Goal: Information Seeking & Learning: Find specific page/section

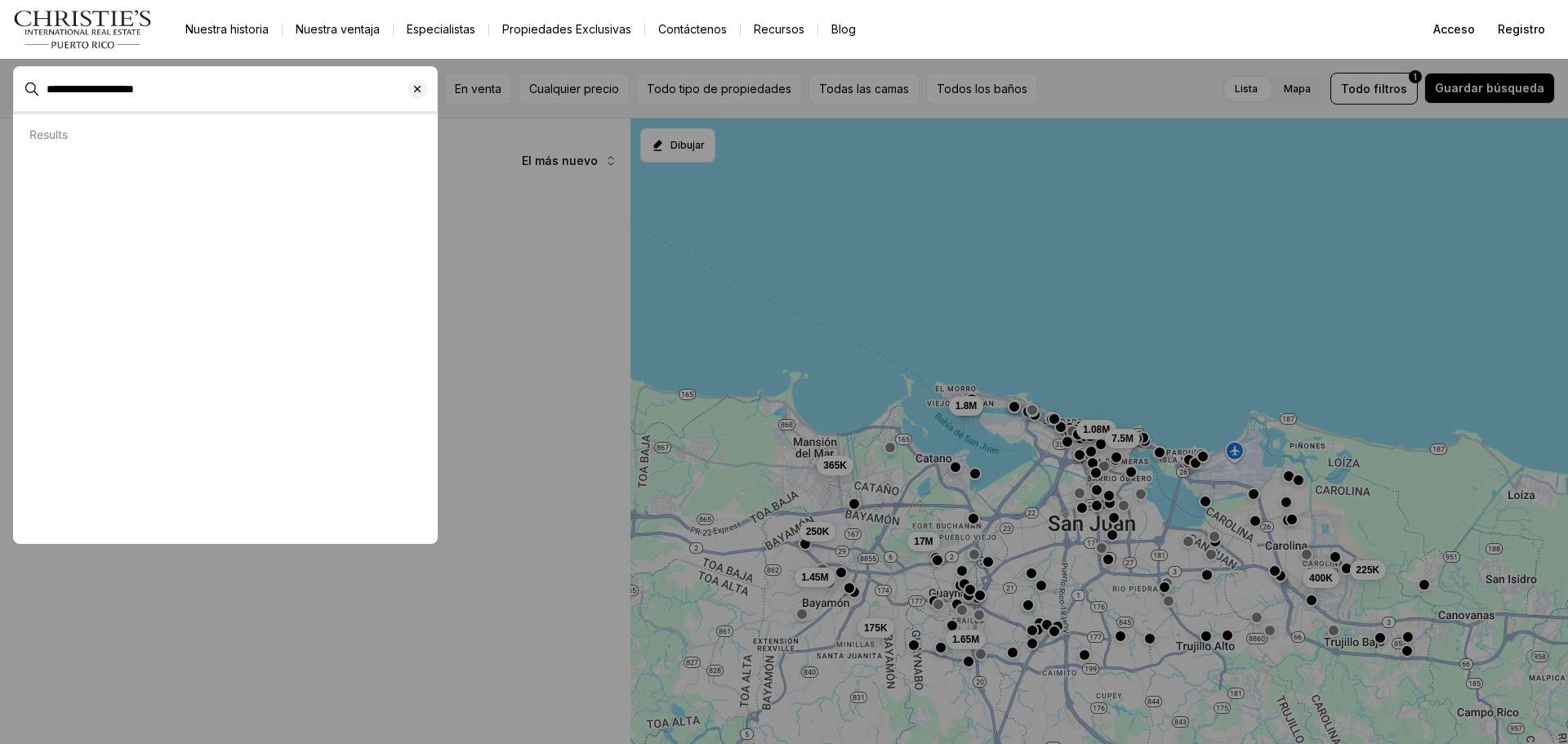
type input "**********"
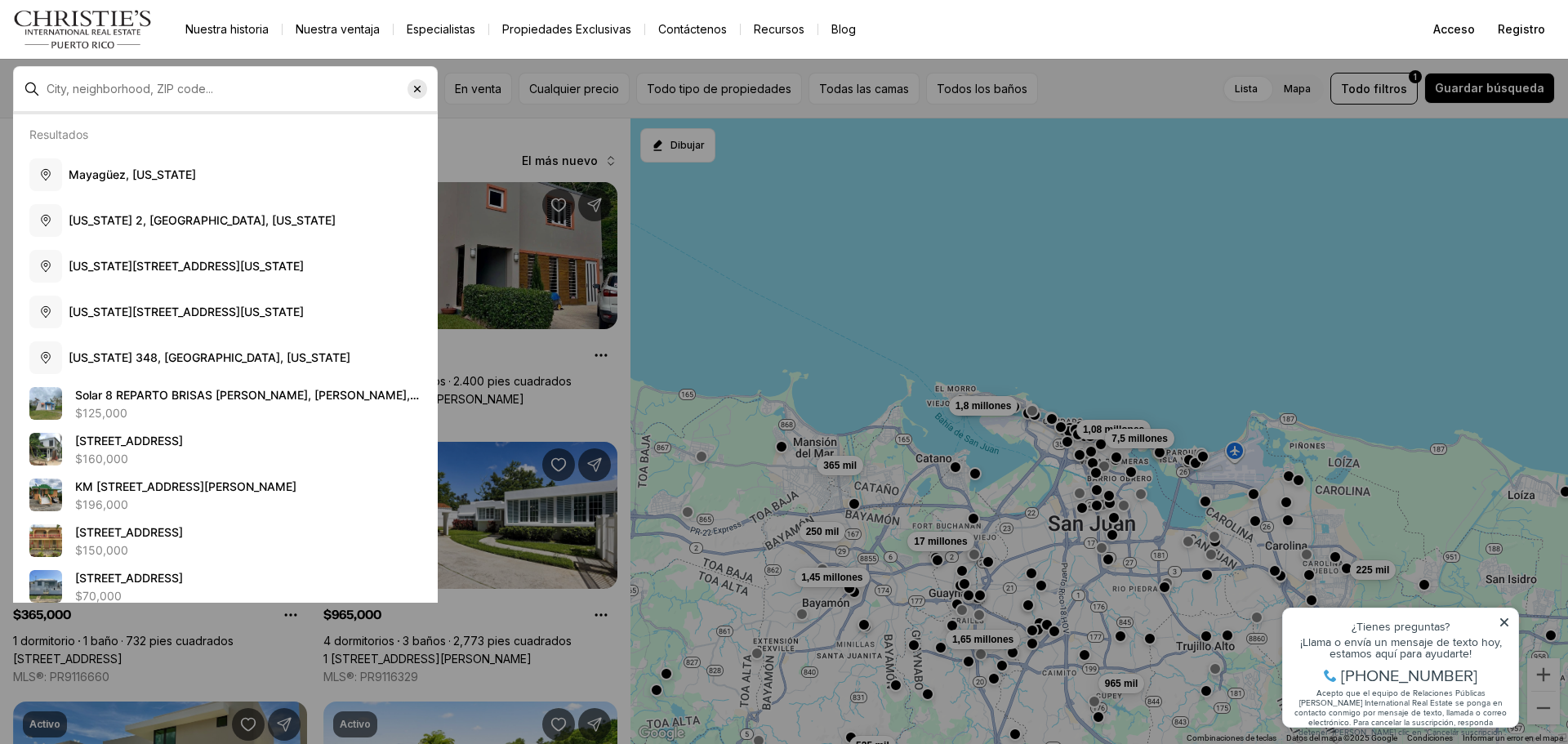
click at [415, 90] on icon "Borrar entrada de búsqueda" at bounding box center [416, 88] width 6 height 6
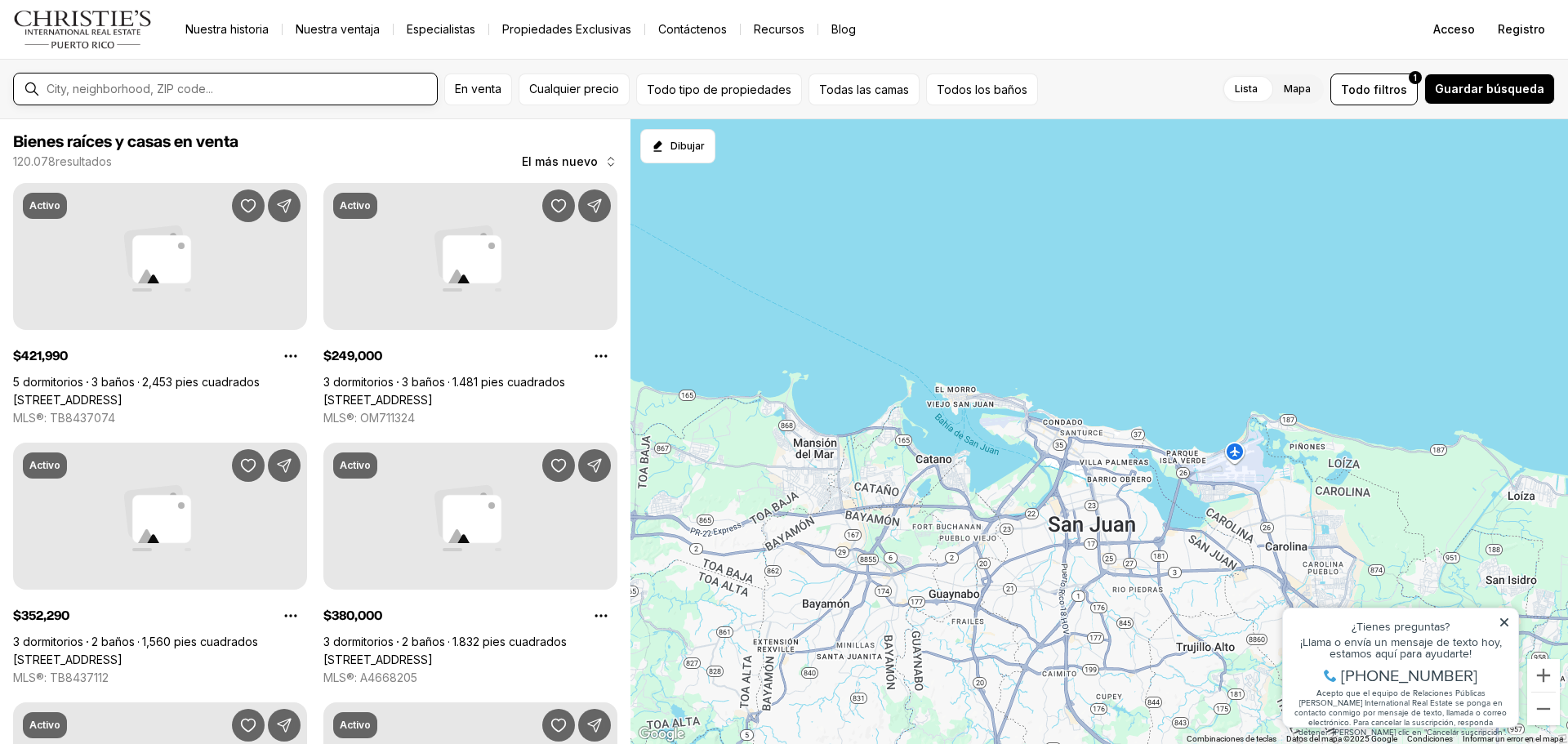
click at [71, 91] on input "text" at bounding box center [239, 88] width 384 height 13
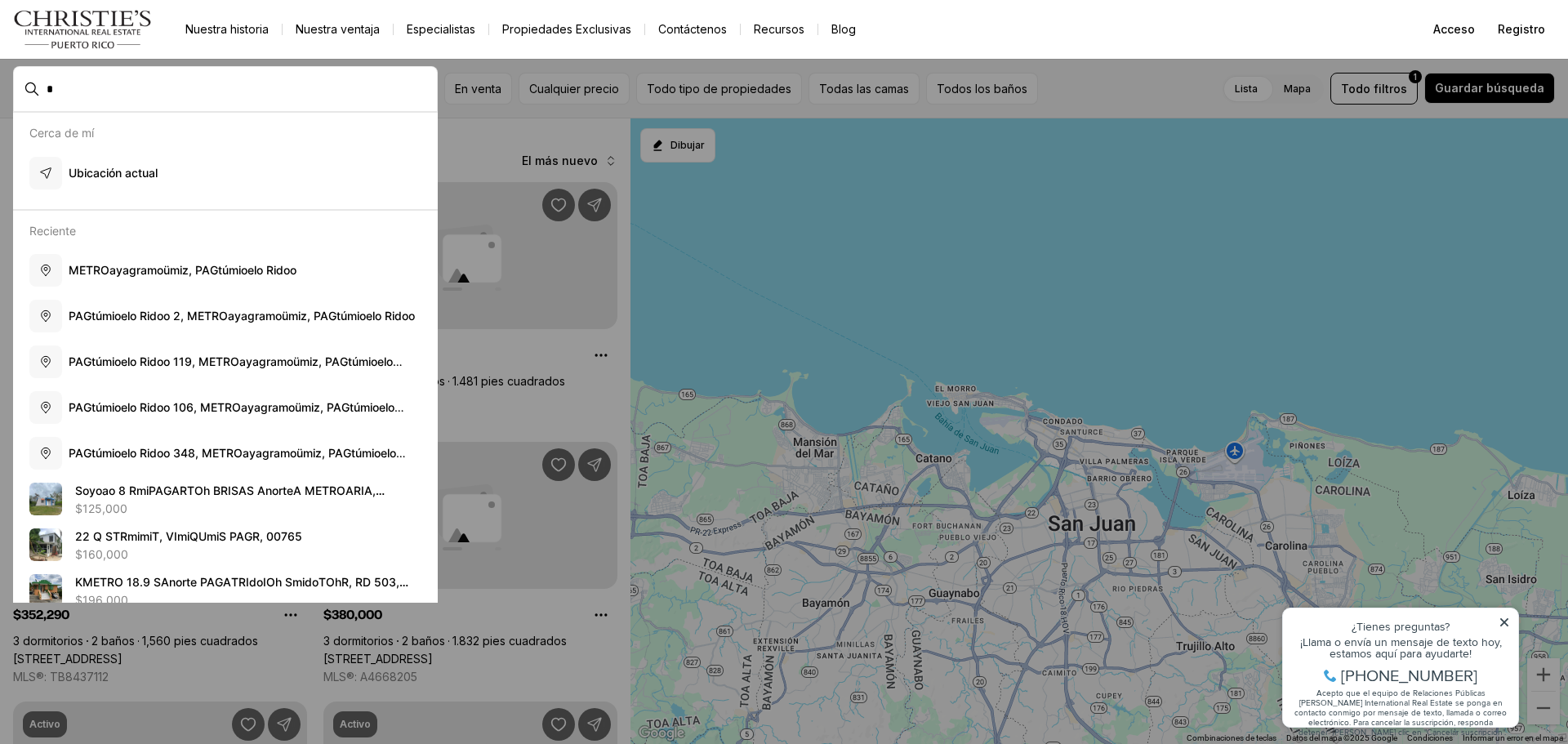
click at [860, 187] on html "Ir a: Página de inicio Nuestra historia Nuestra ventaja Especialistas Propiedad…" at bounding box center [784, 372] width 1568 height 744
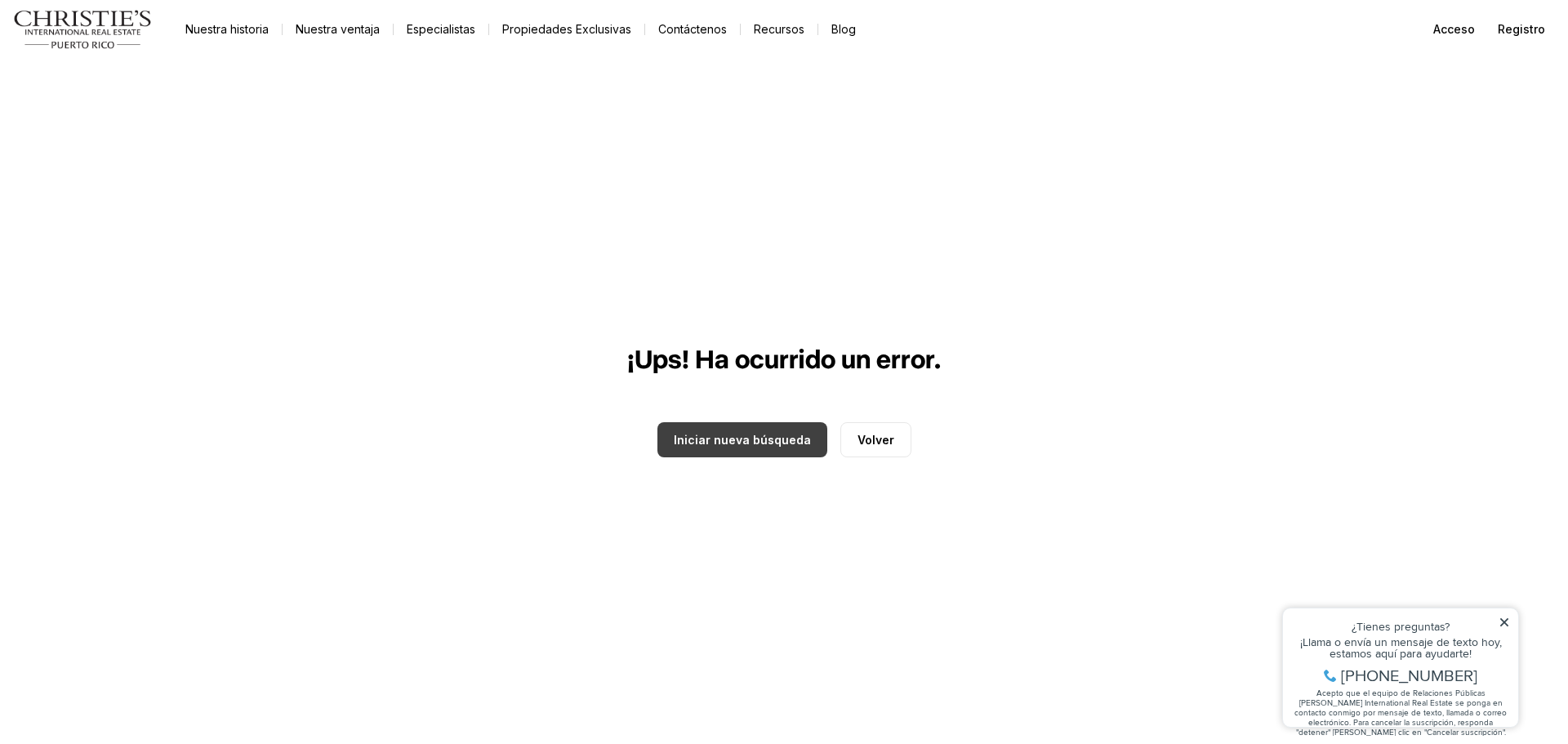
click at [728, 439] on font "Iniciar nueva búsqueda" at bounding box center [742, 439] width 138 height 14
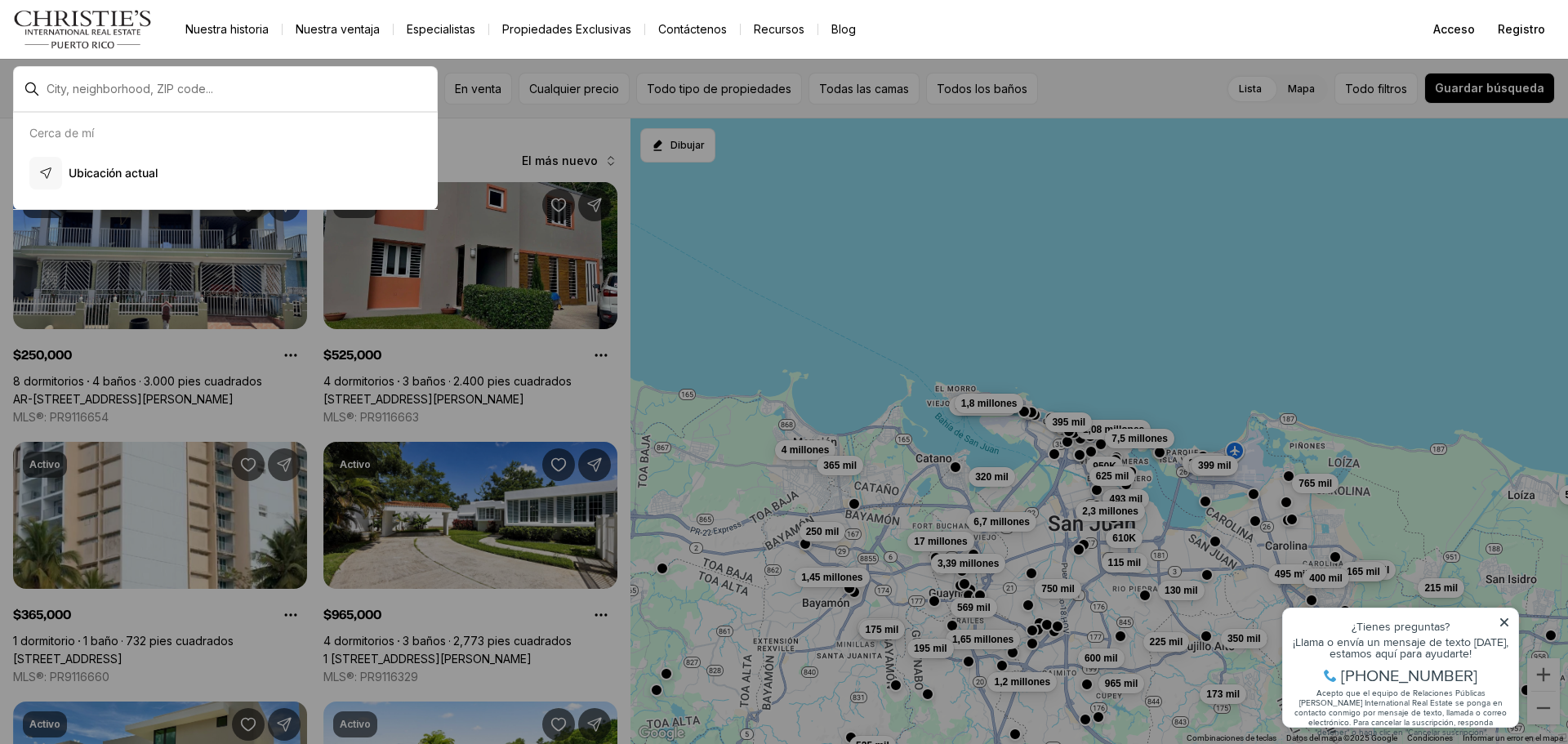
click at [46, 92] on div at bounding box center [239, 88] width 397 height 26
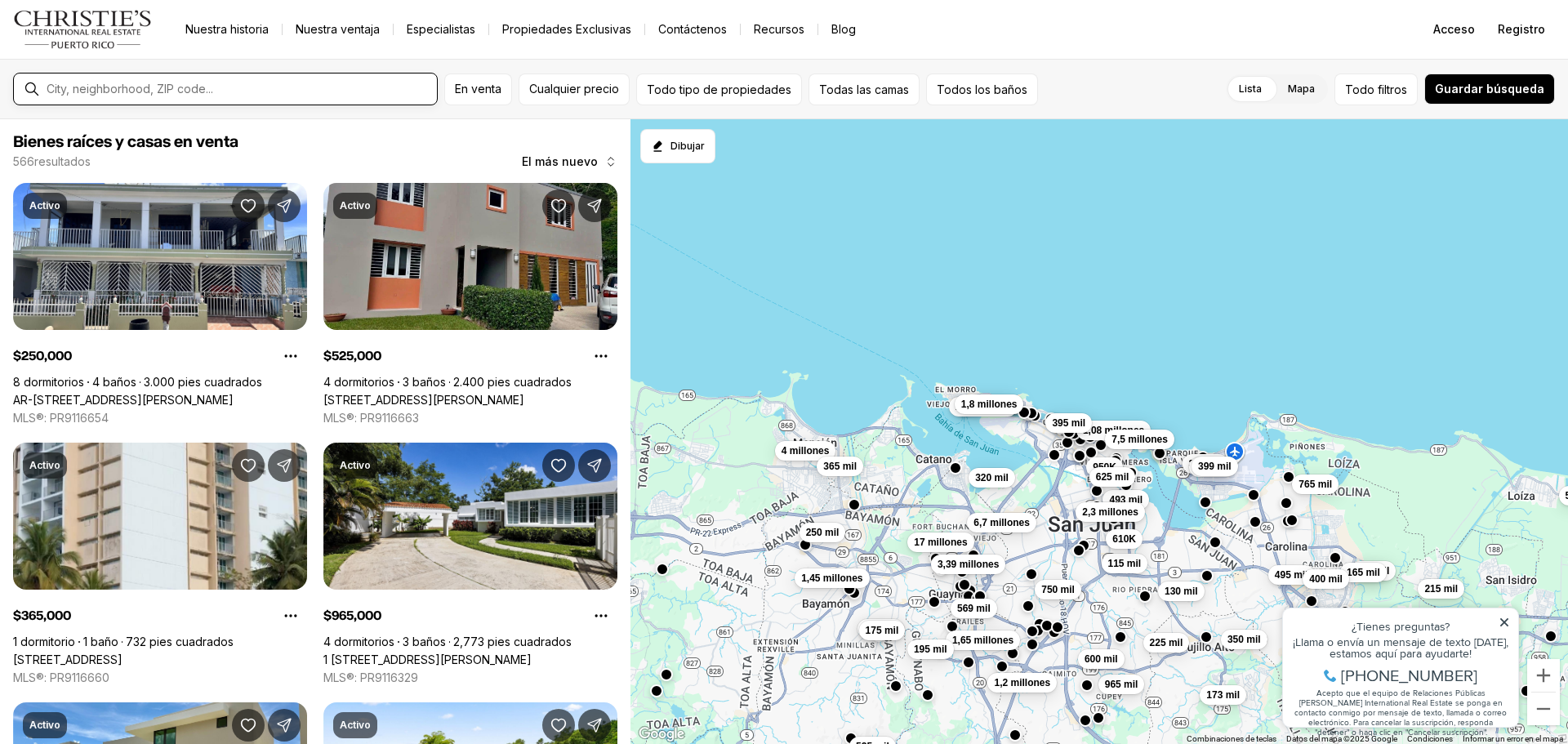
click at [50, 89] on input "text" at bounding box center [239, 88] width 384 height 13
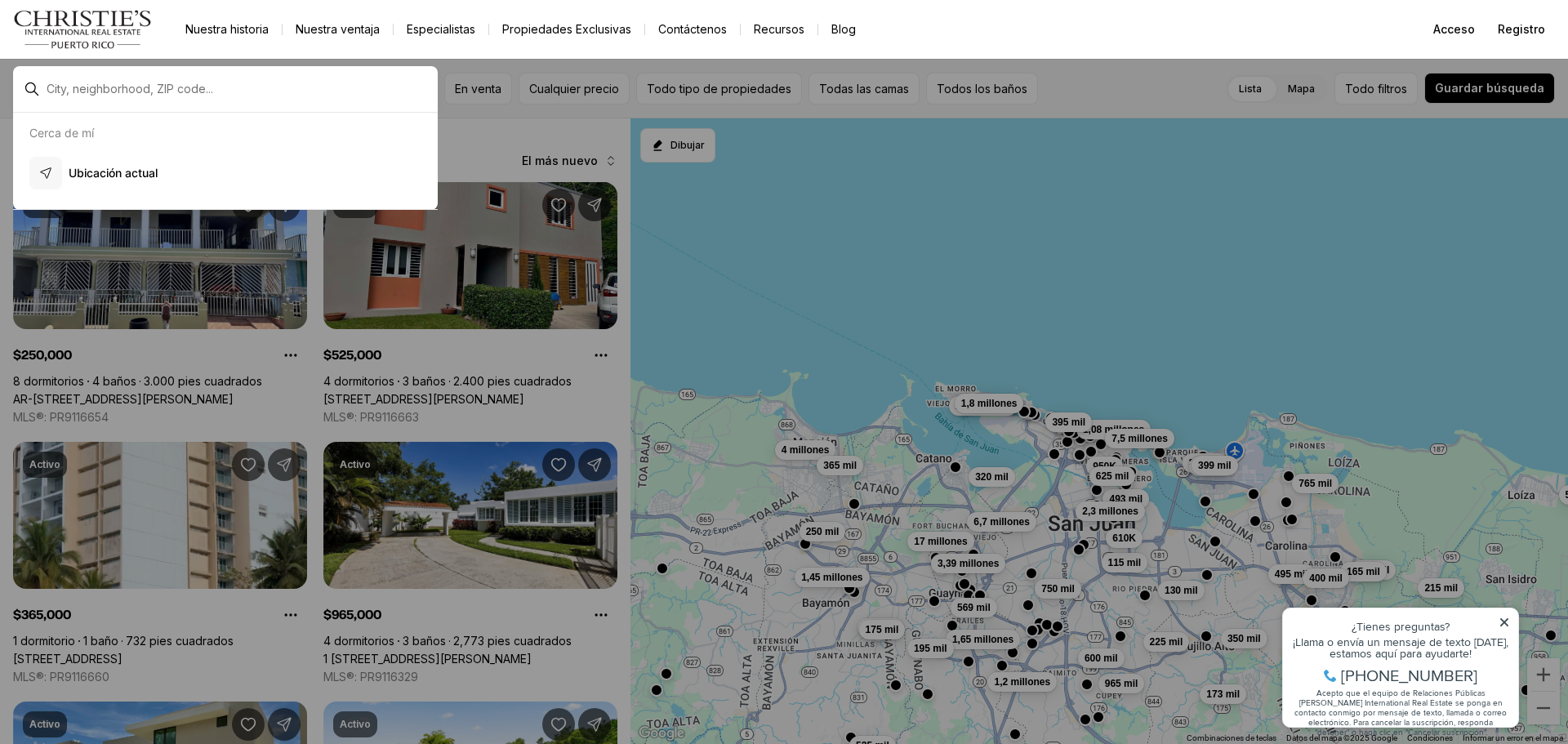
type input "**********"
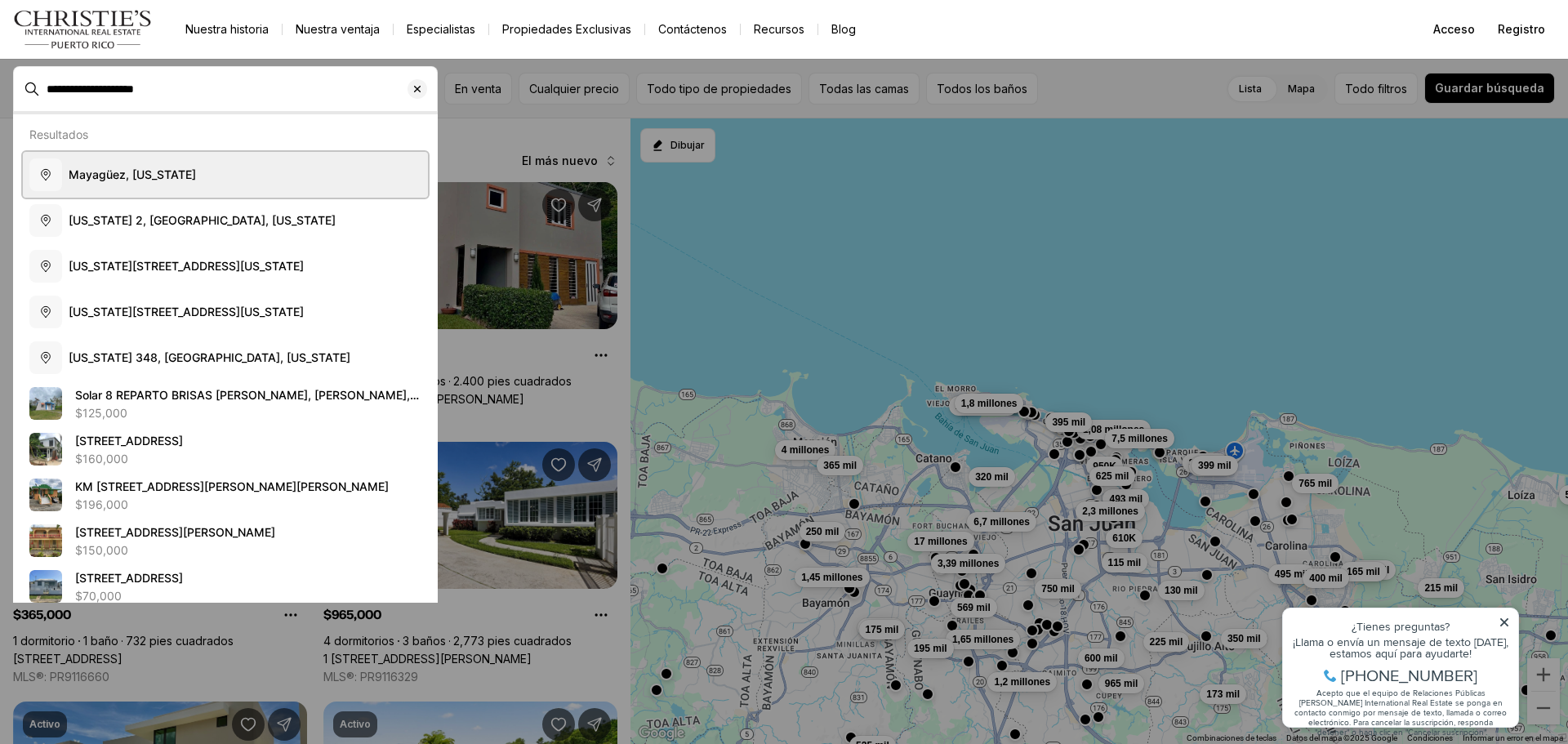
click at [115, 182] on span "Mayagüez, Puerto Rico" at bounding box center [132, 174] width 128 height 16
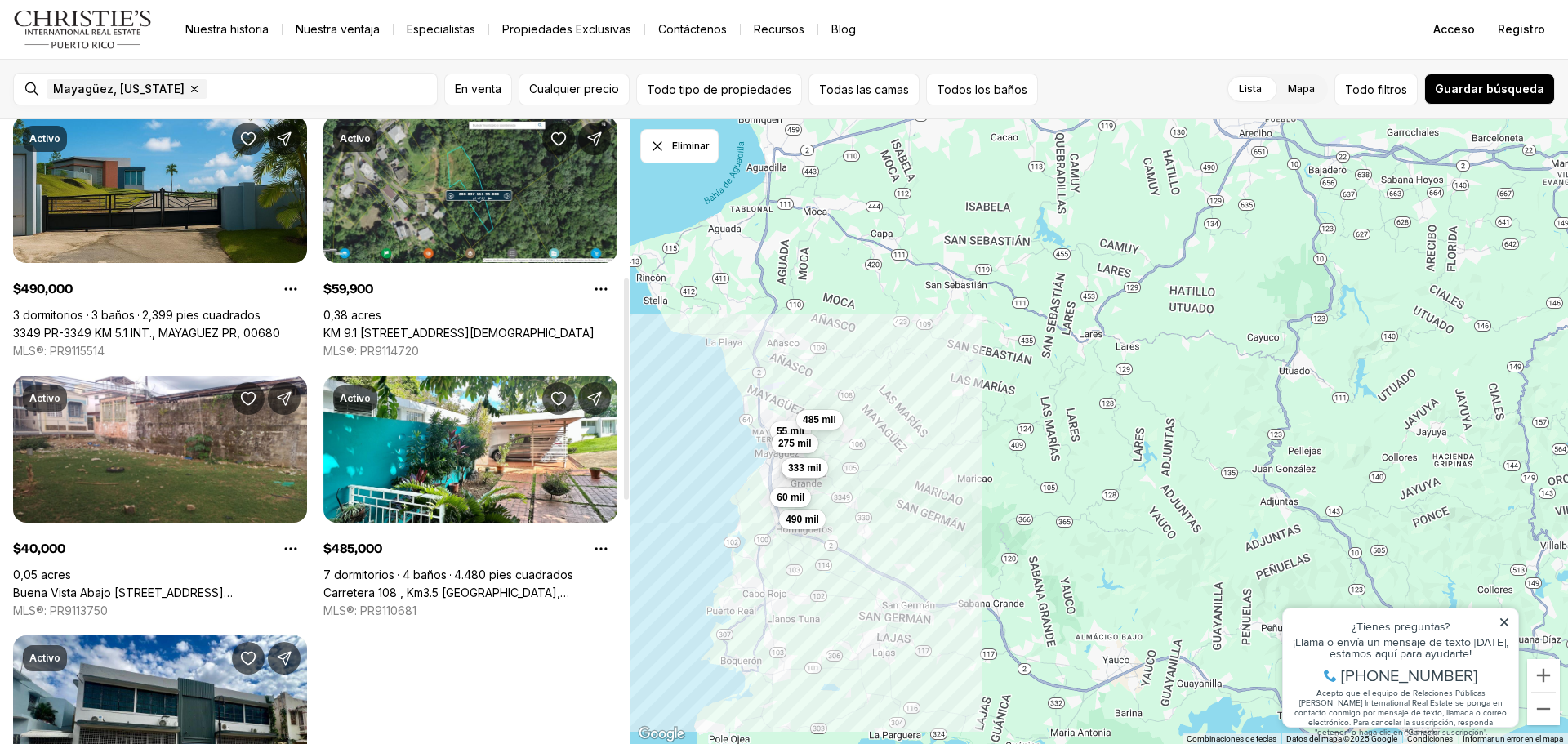
scroll to position [489, 0]
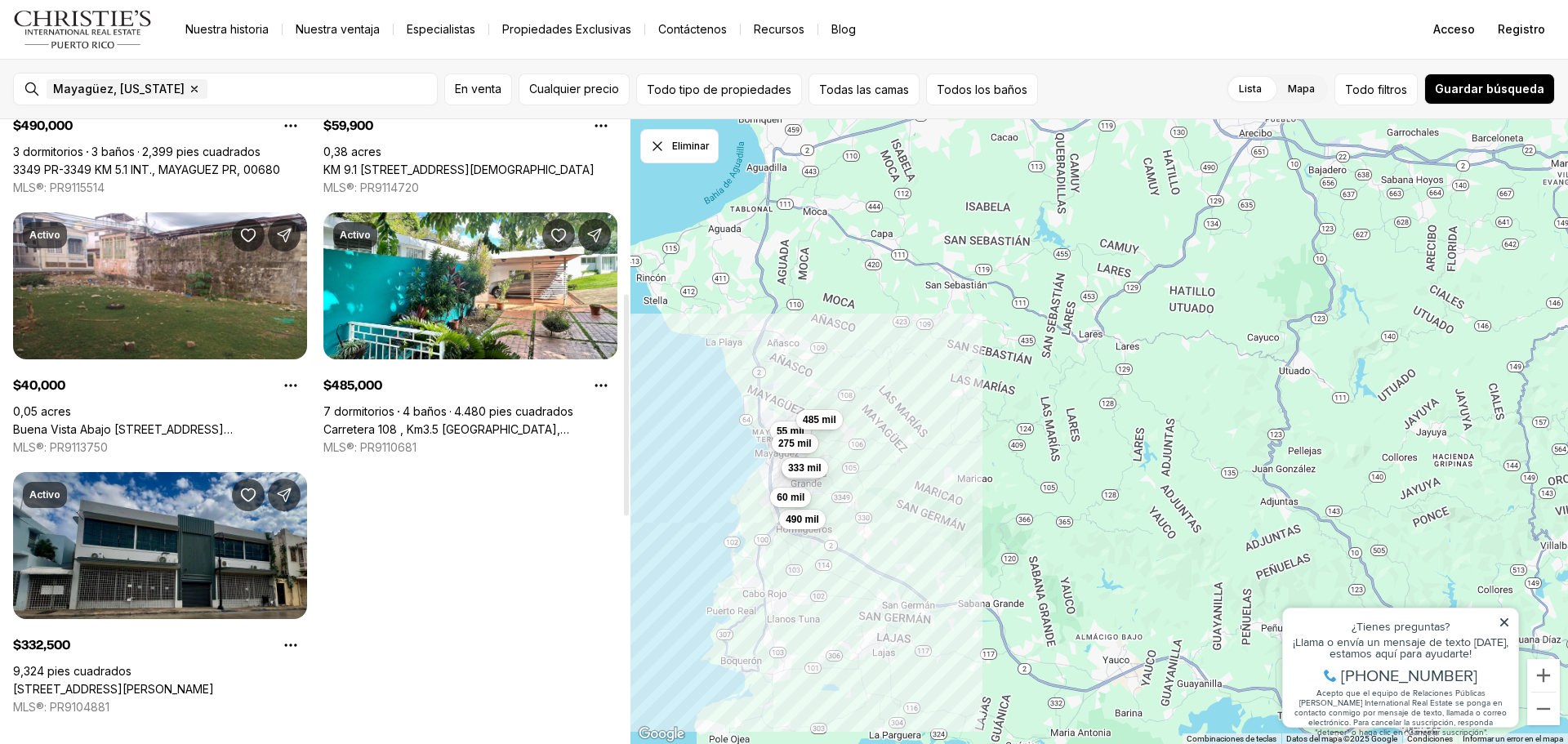
click at [214, 681] on link "123 CALLE RAMON E BETANCES, MAYAGUEZ PR, 00680" at bounding box center [113, 689] width 201 height 14
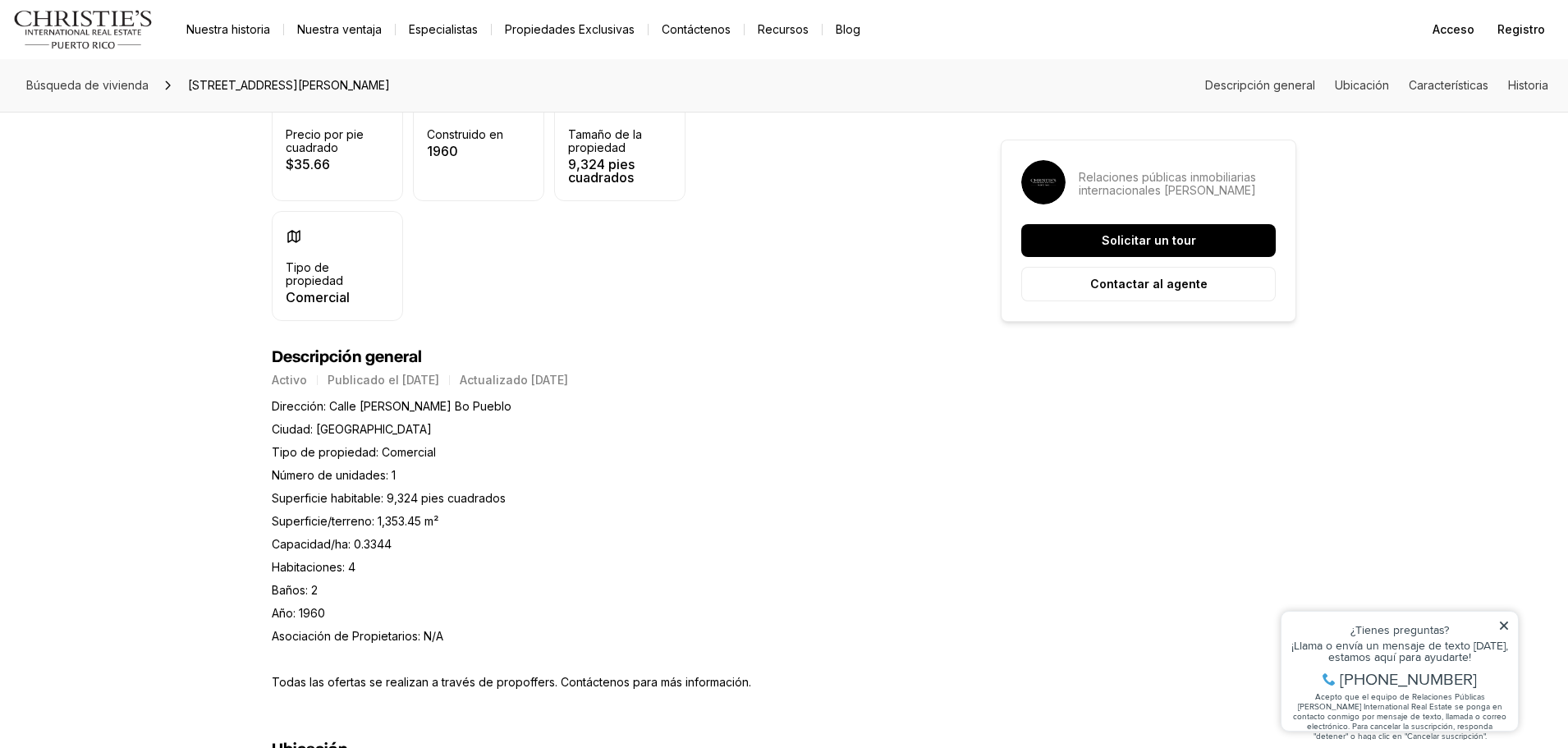
scroll to position [492, 0]
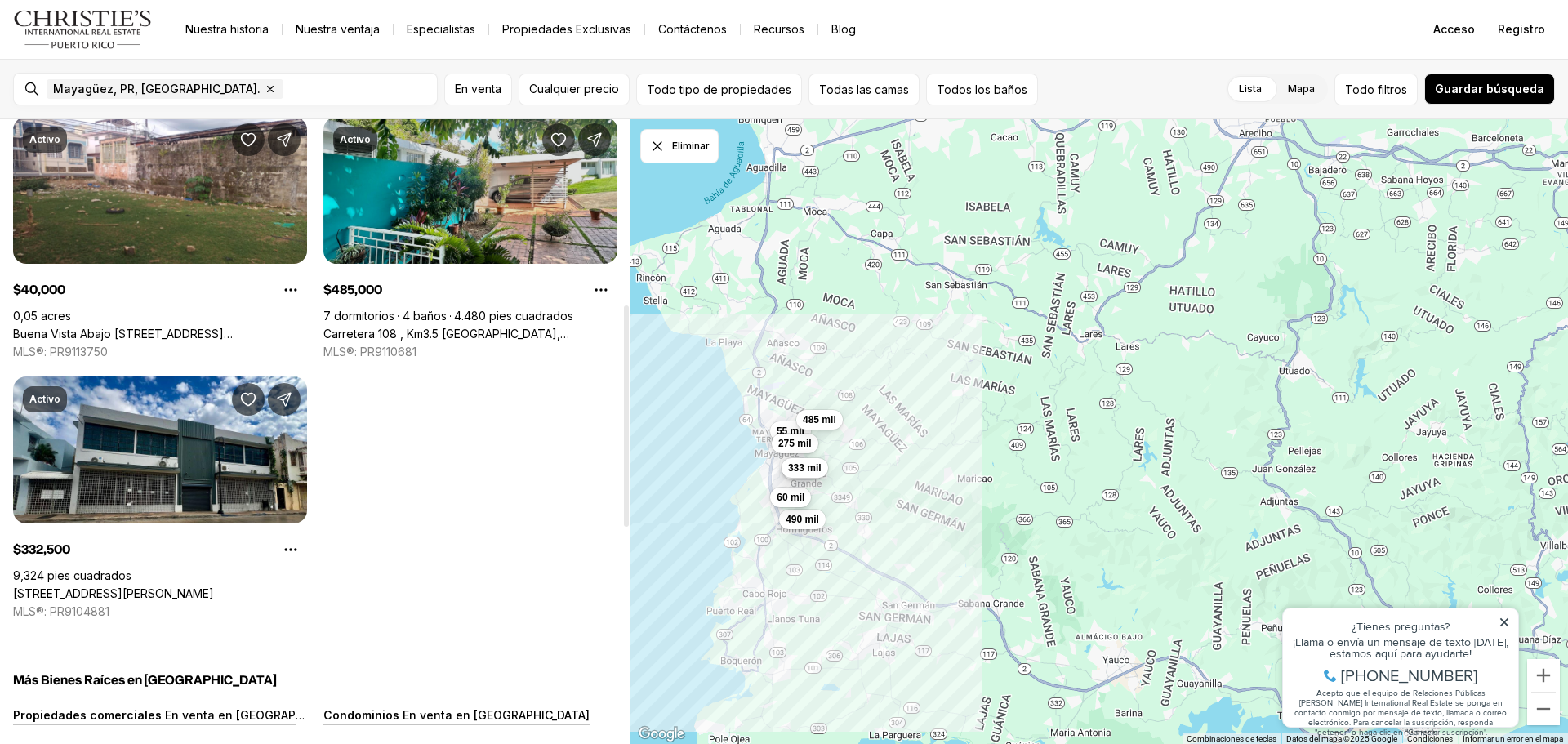
scroll to position [489, 0]
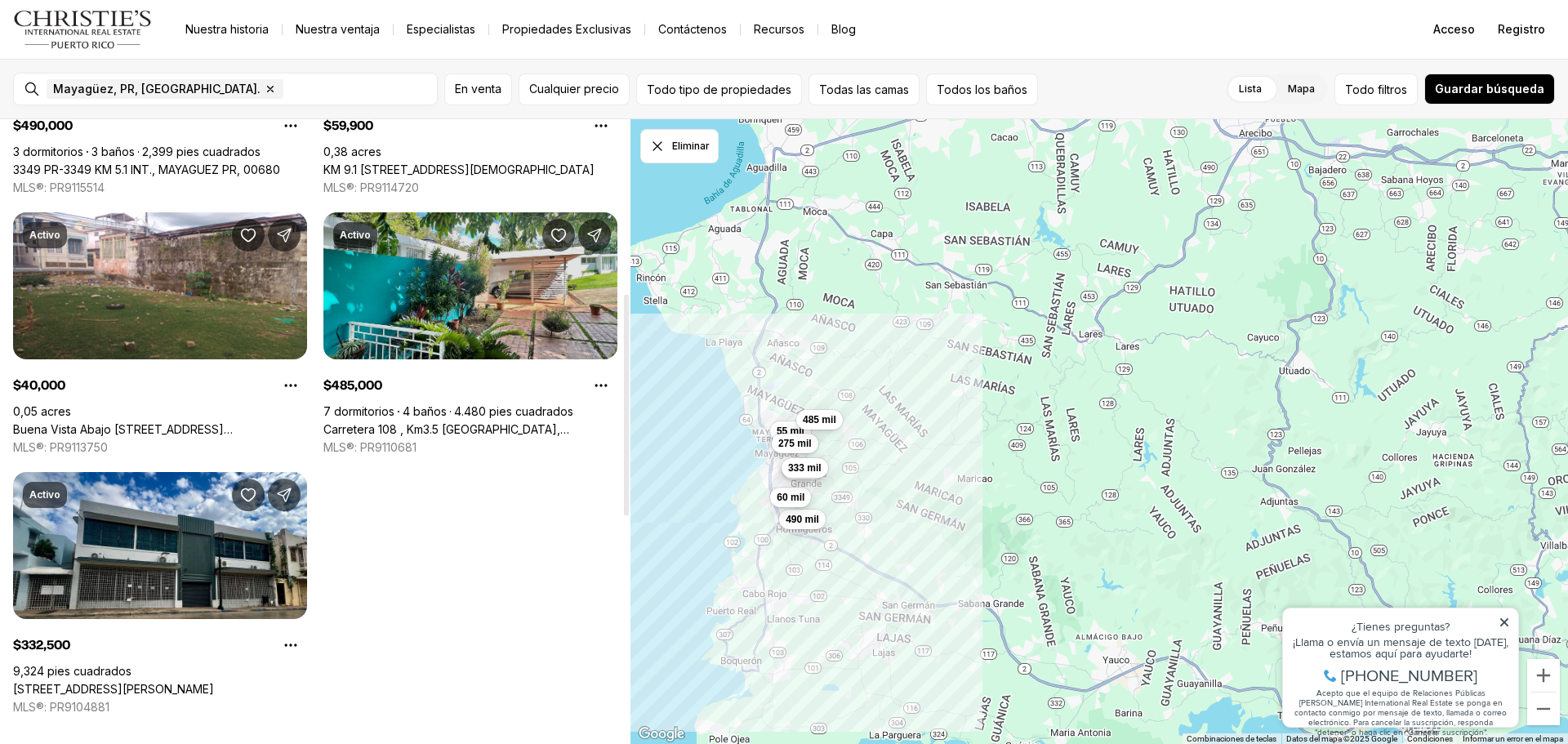
click at [486, 422] on link "Carretera 108 , Km3.5 [GEOGRAPHIC_DATA], [GEOGRAPHIC_DATA] PR, 00682" at bounding box center [470, 429] width 294 height 14
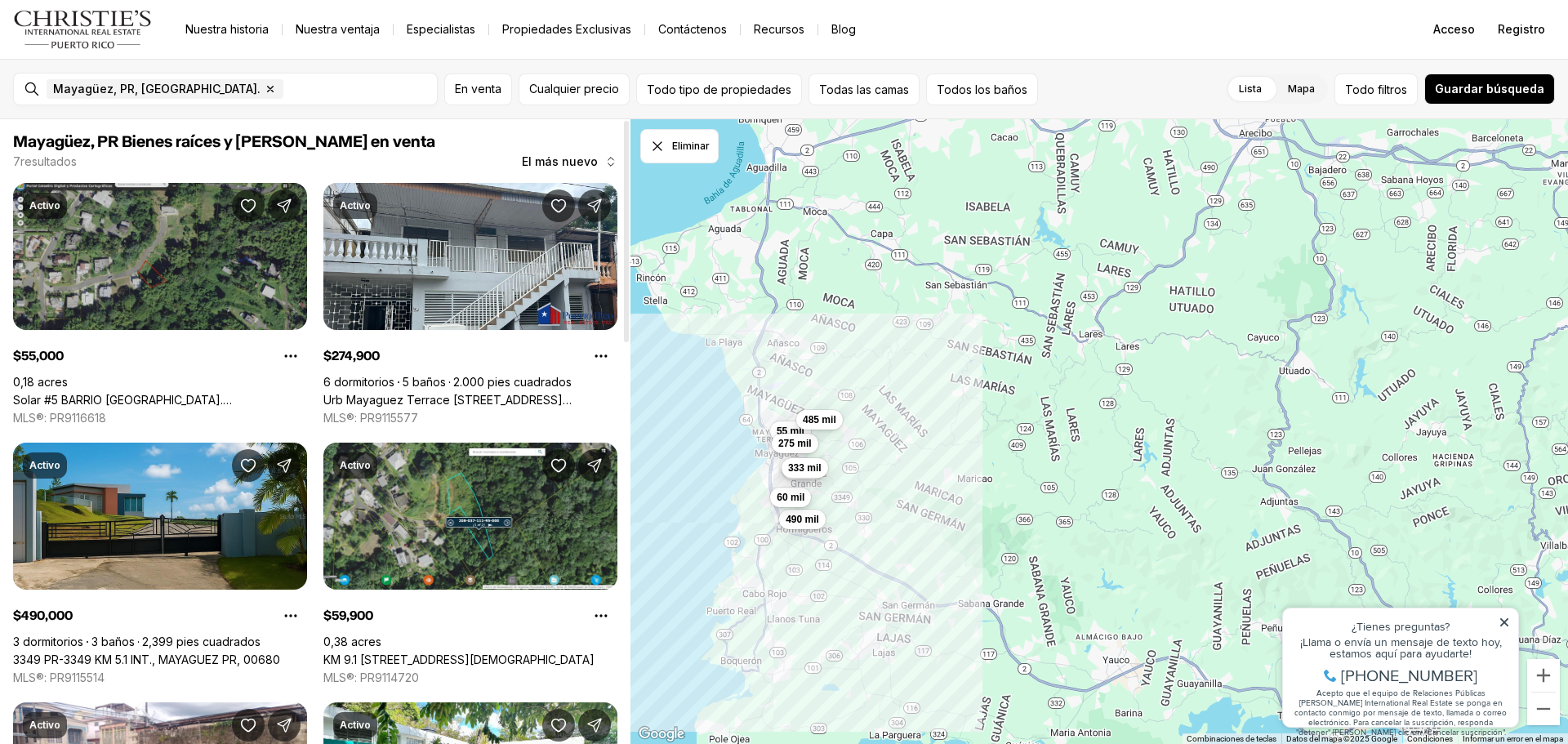
click at [197, 393] on link "Solar #5 BARRIO [GEOGRAPHIC_DATA]. [GEOGRAPHIC_DATA], [GEOGRAPHIC_DATA] PR, 006…" at bounding box center [160, 400] width 294 height 14
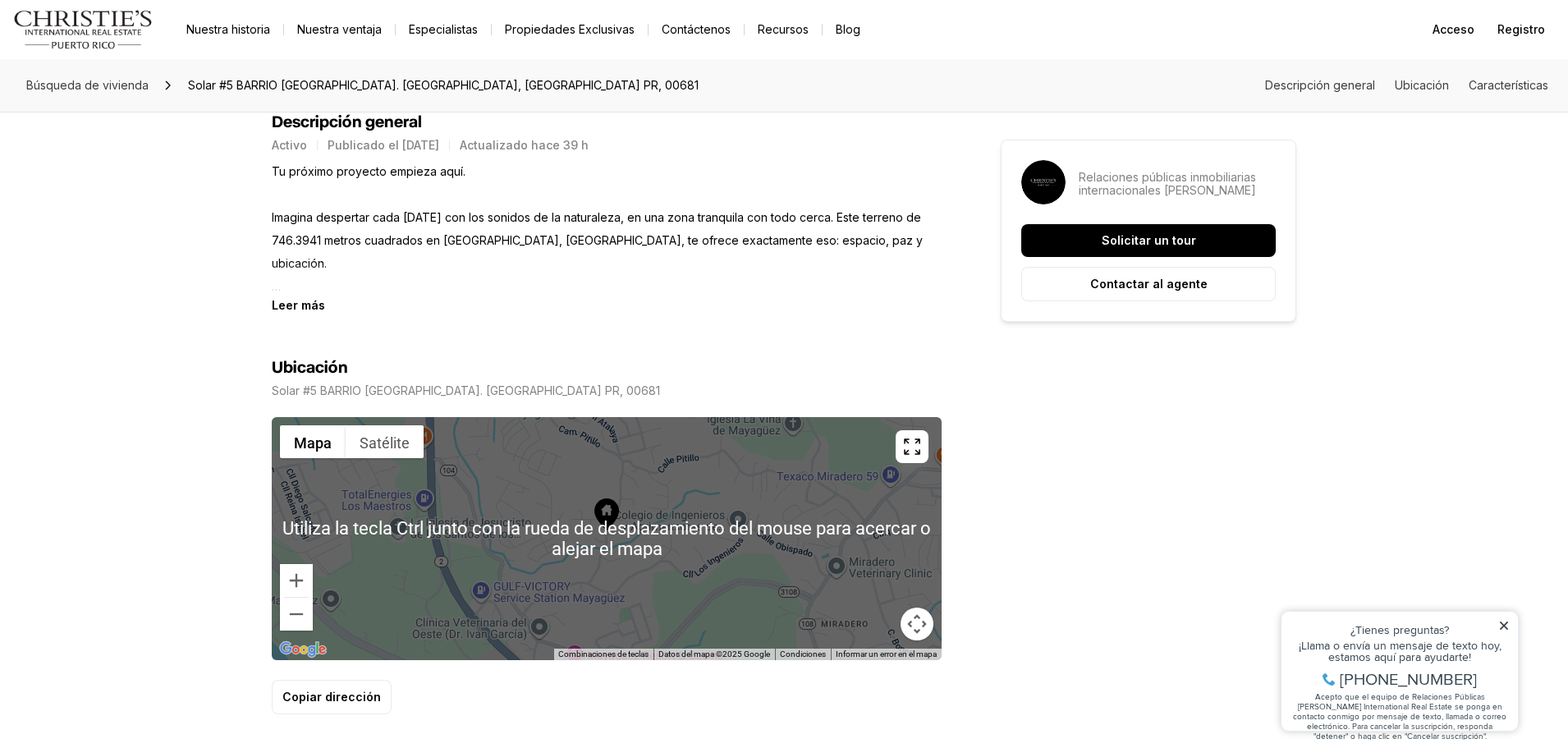
scroll to position [553, 0]
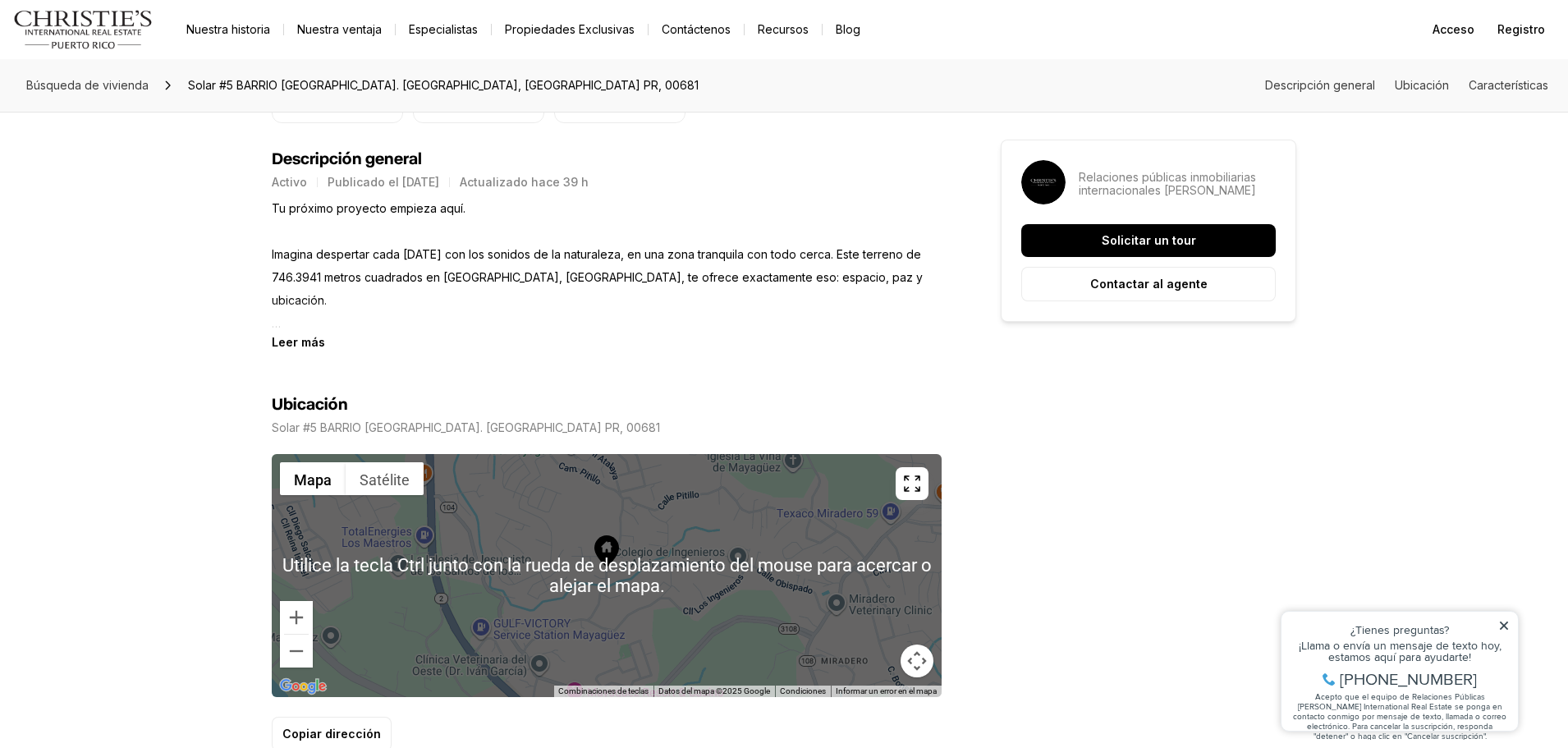
click at [604, 528] on div at bounding box center [607, 575] width 670 height 243
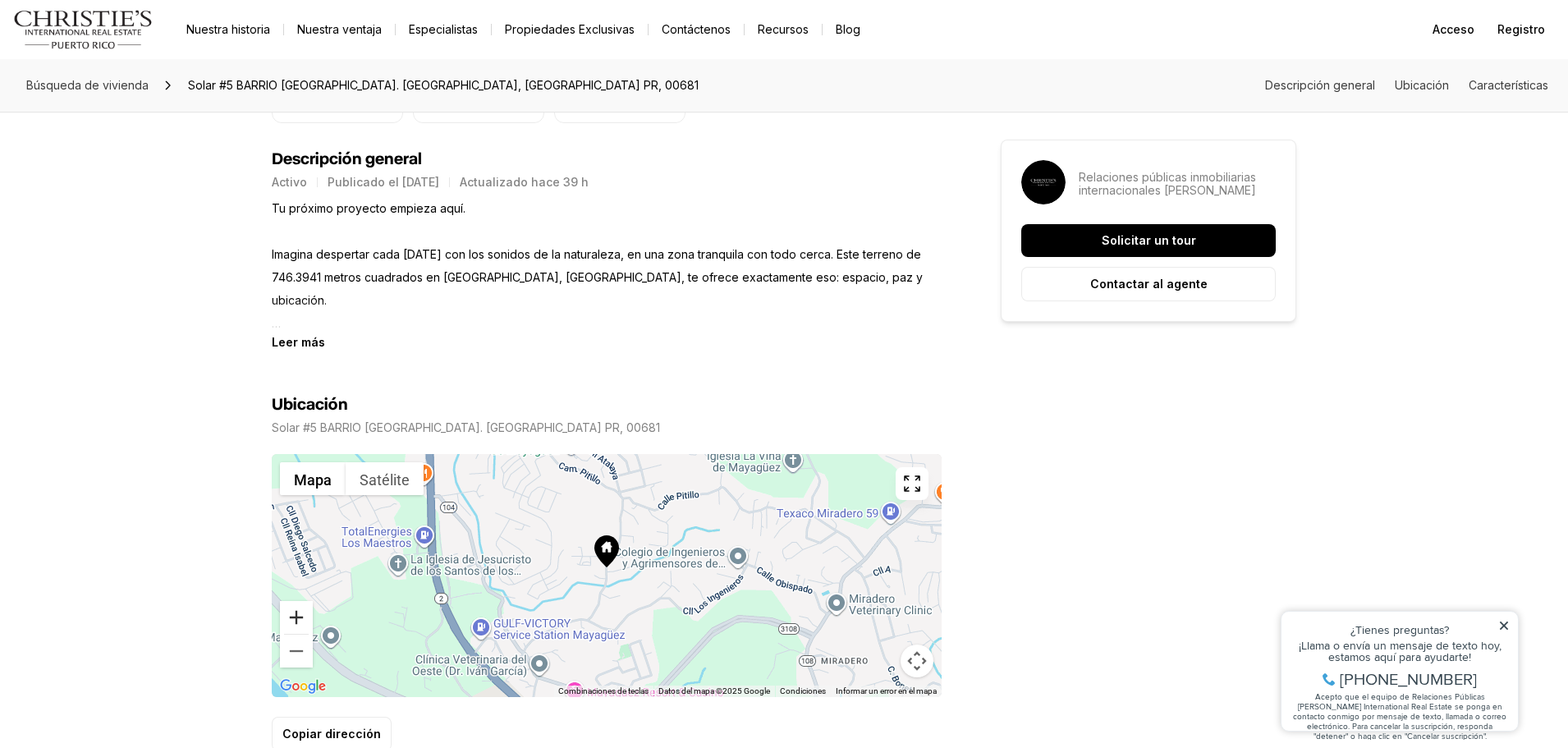
click at [300, 621] on button "Acercar" at bounding box center [296, 617] width 33 height 33
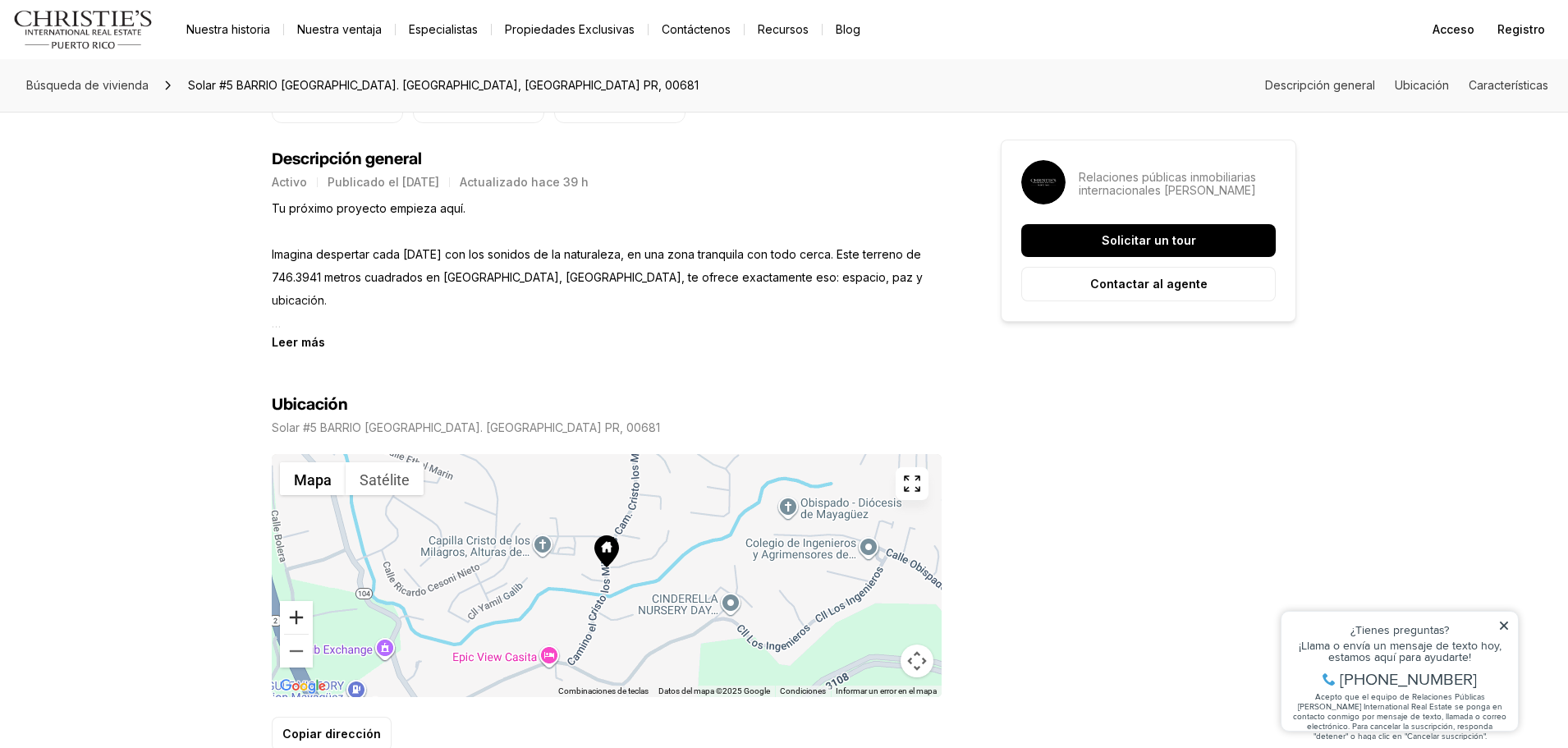
click at [300, 621] on button "Acercar" at bounding box center [296, 617] width 33 height 33
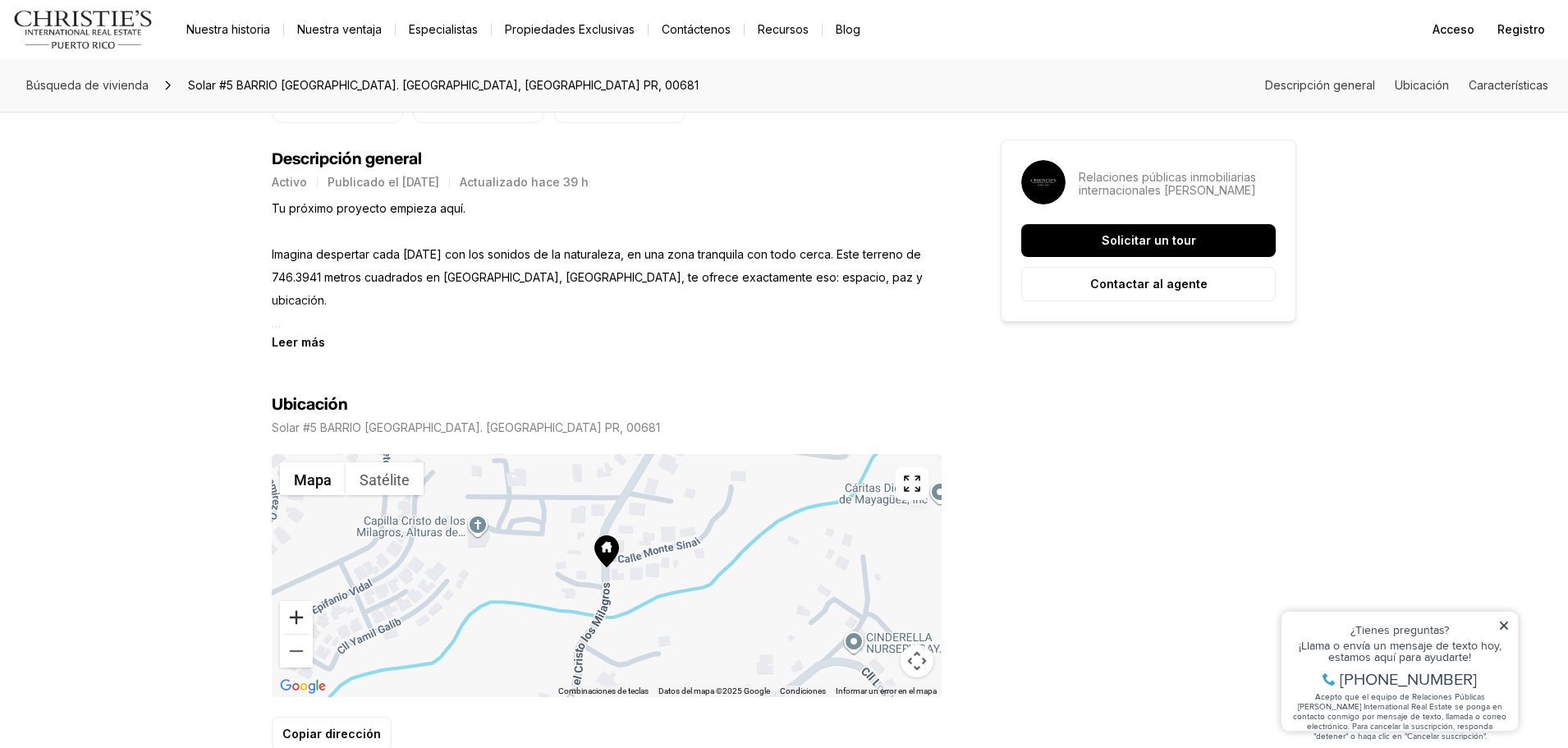
click at [300, 621] on button "Acercar" at bounding box center [296, 617] width 33 height 33
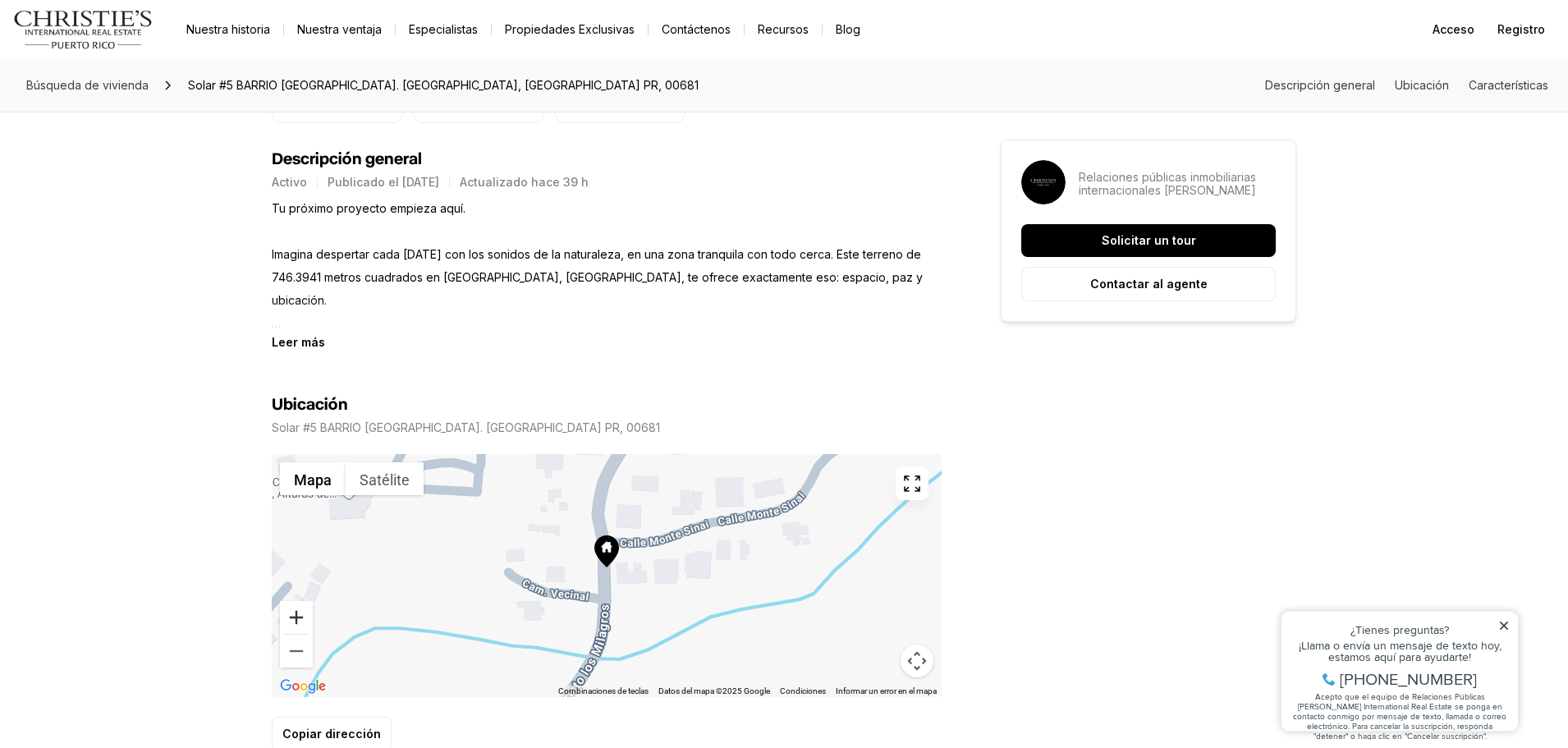
click at [300, 621] on button "Acercar" at bounding box center [296, 617] width 33 height 33
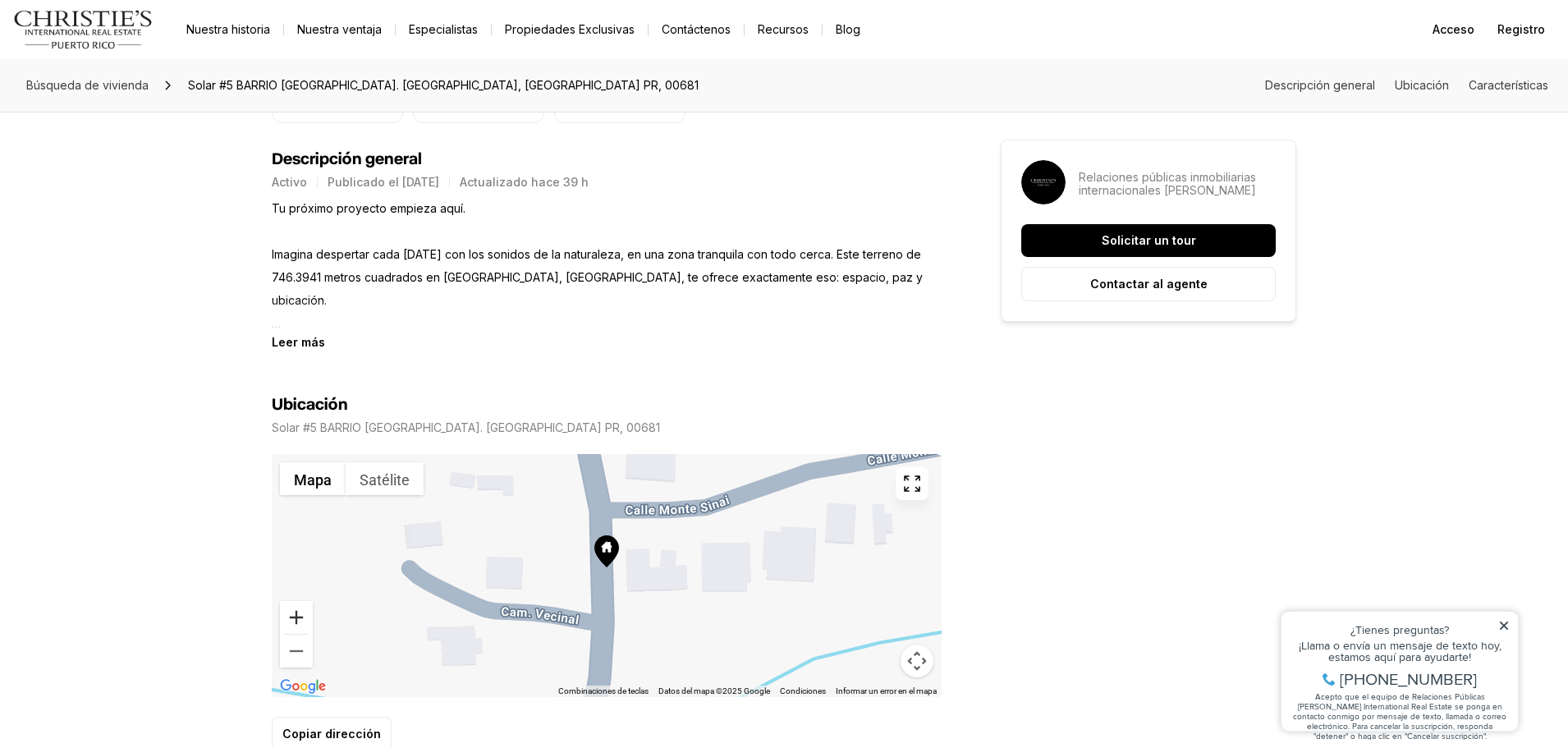
click at [301, 620] on button "Acercar" at bounding box center [296, 617] width 33 height 33
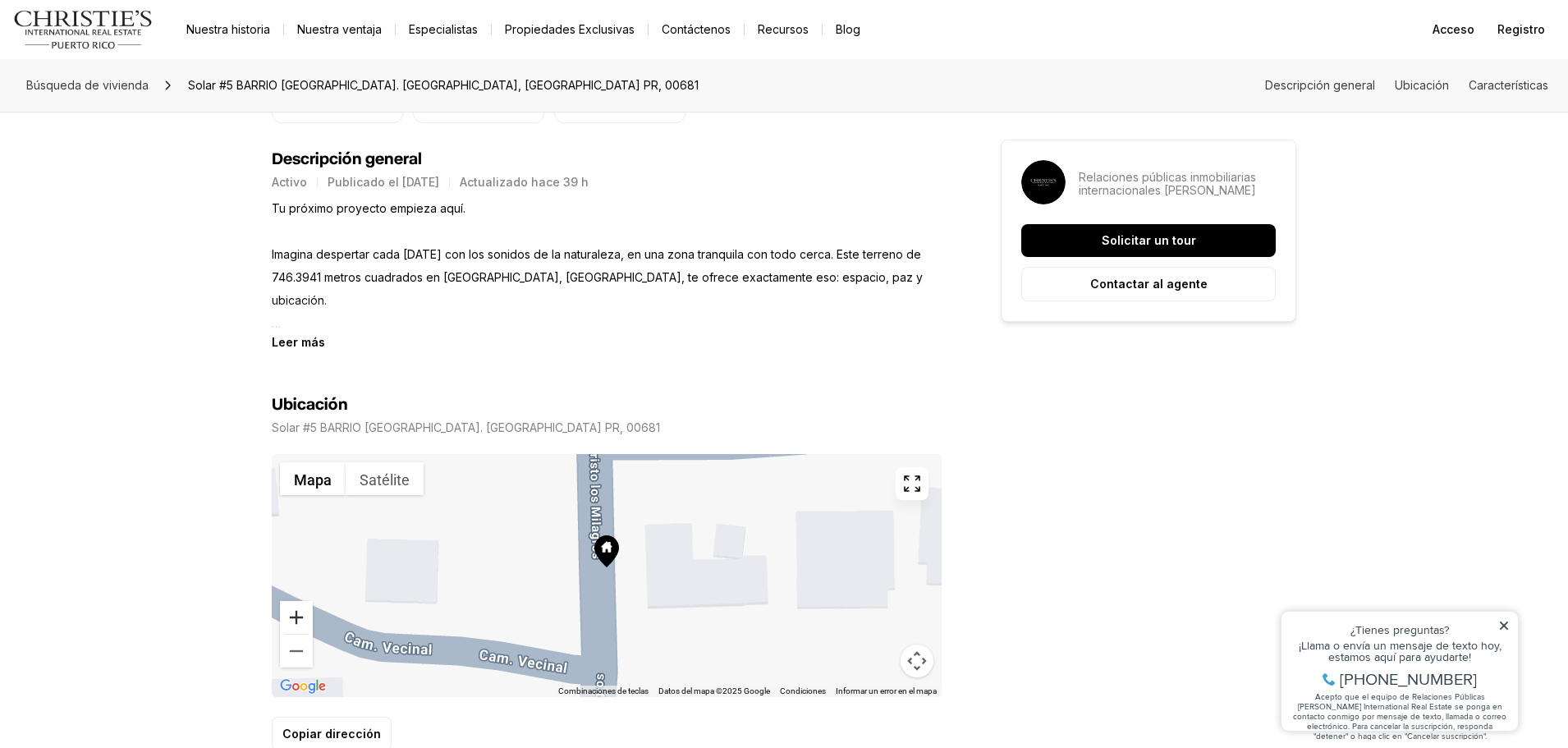
click at [303, 619] on button "Acercar" at bounding box center [296, 617] width 33 height 33
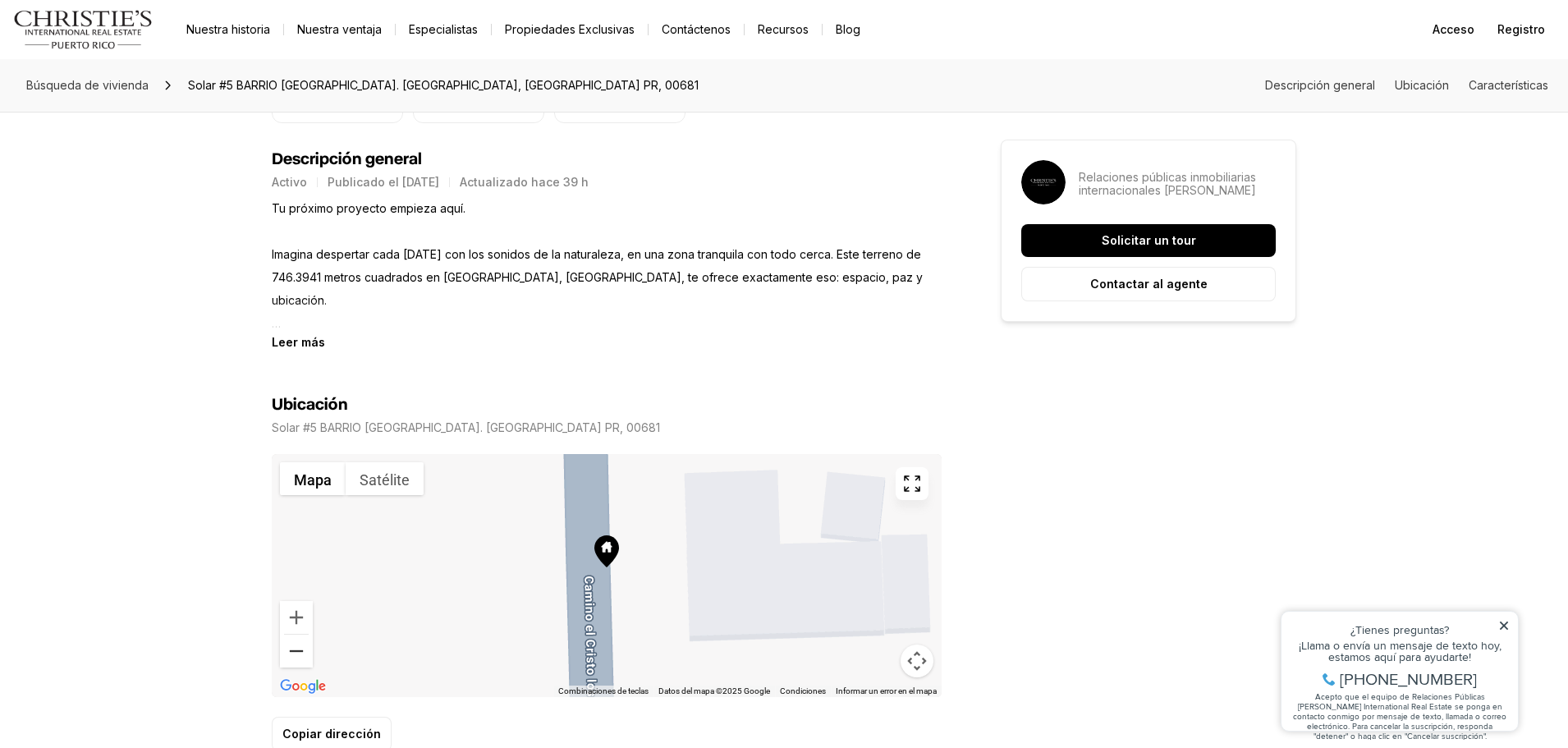
click at [306, 656] on button "Alejar" at bounding box center [296, 650] width 33 height 33
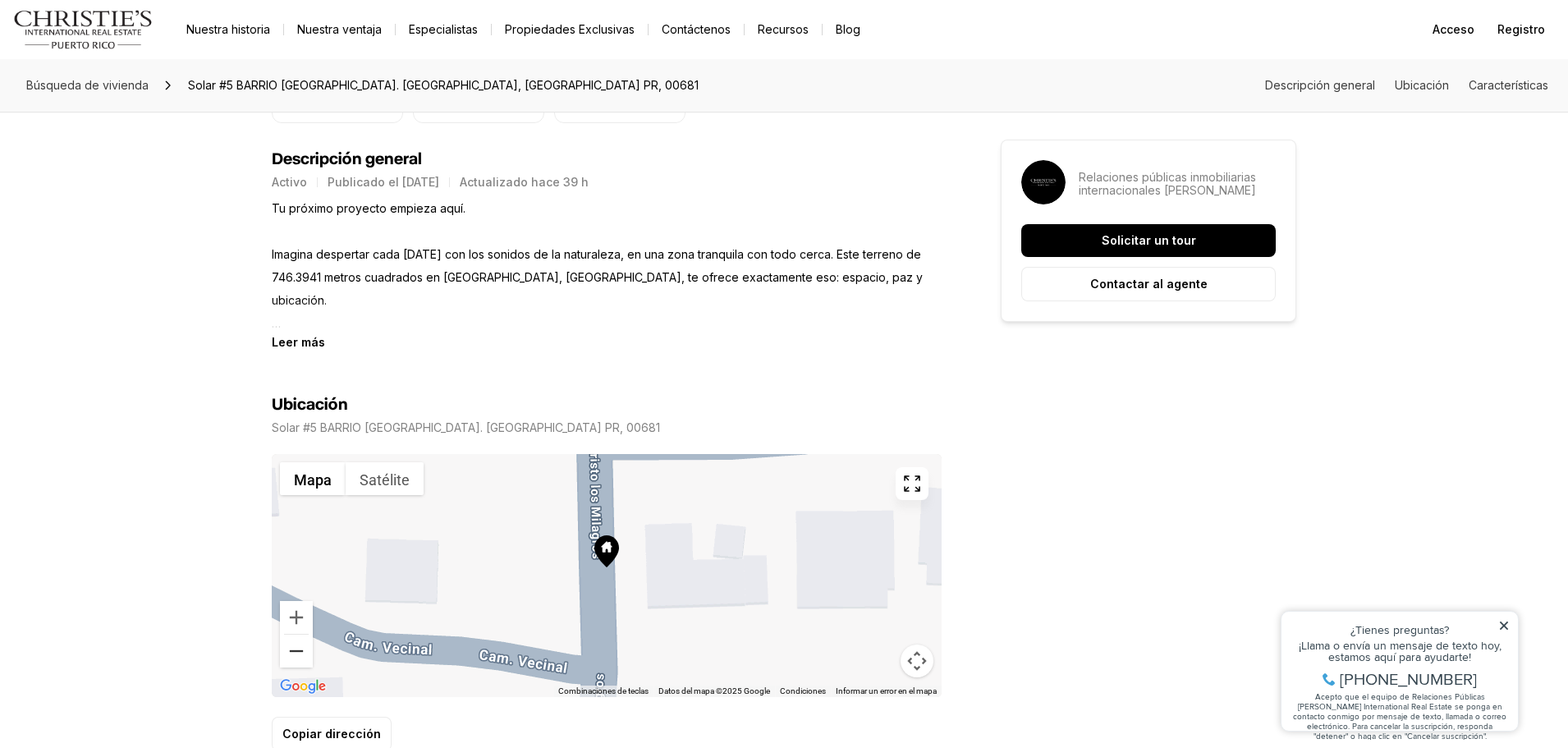
click at [306, 656] on button "Alejar" at bounding box center [296, 650] width 33 height 33
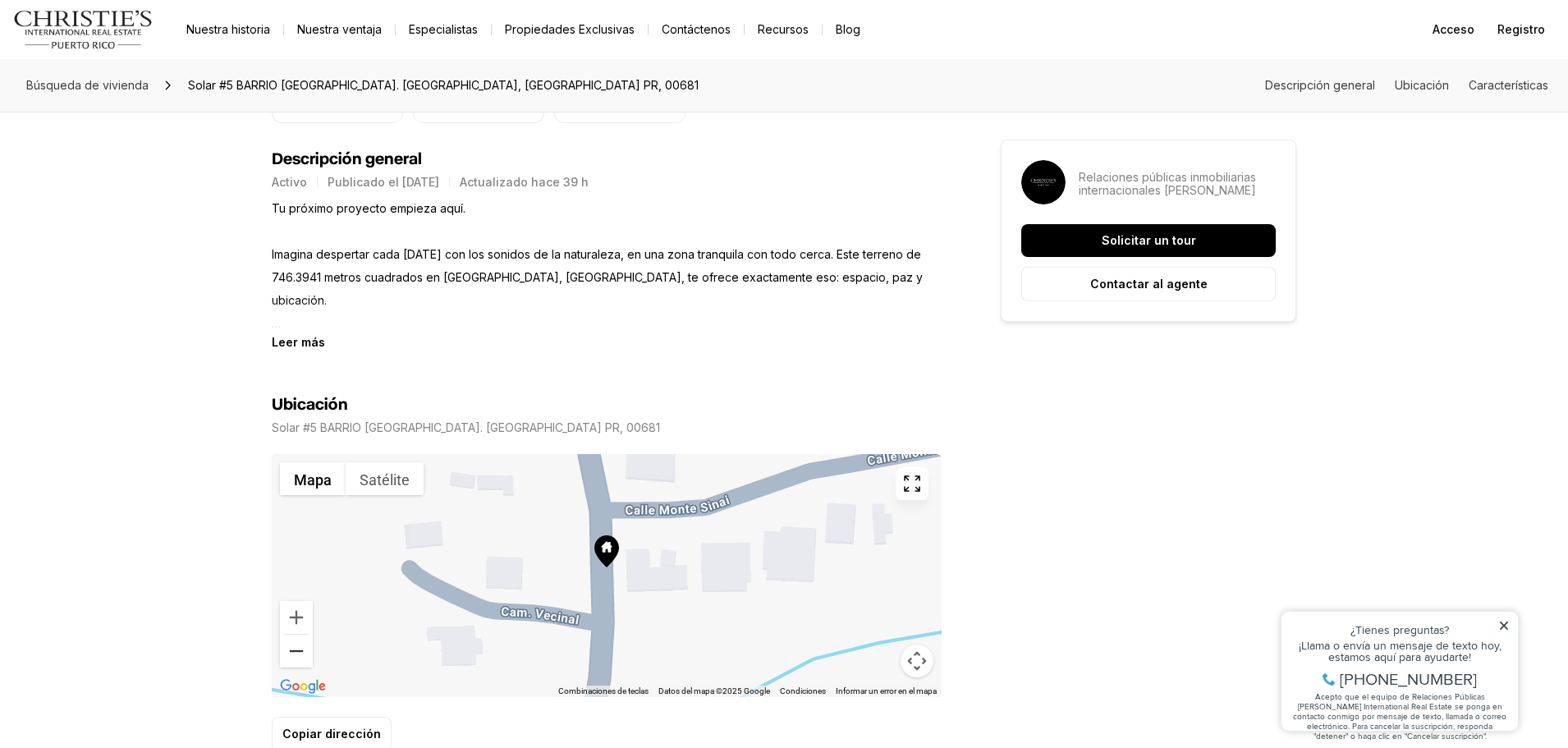
click at [307, 654] on button "Alejar" at bounding box center [296, 650] width 33 height 33
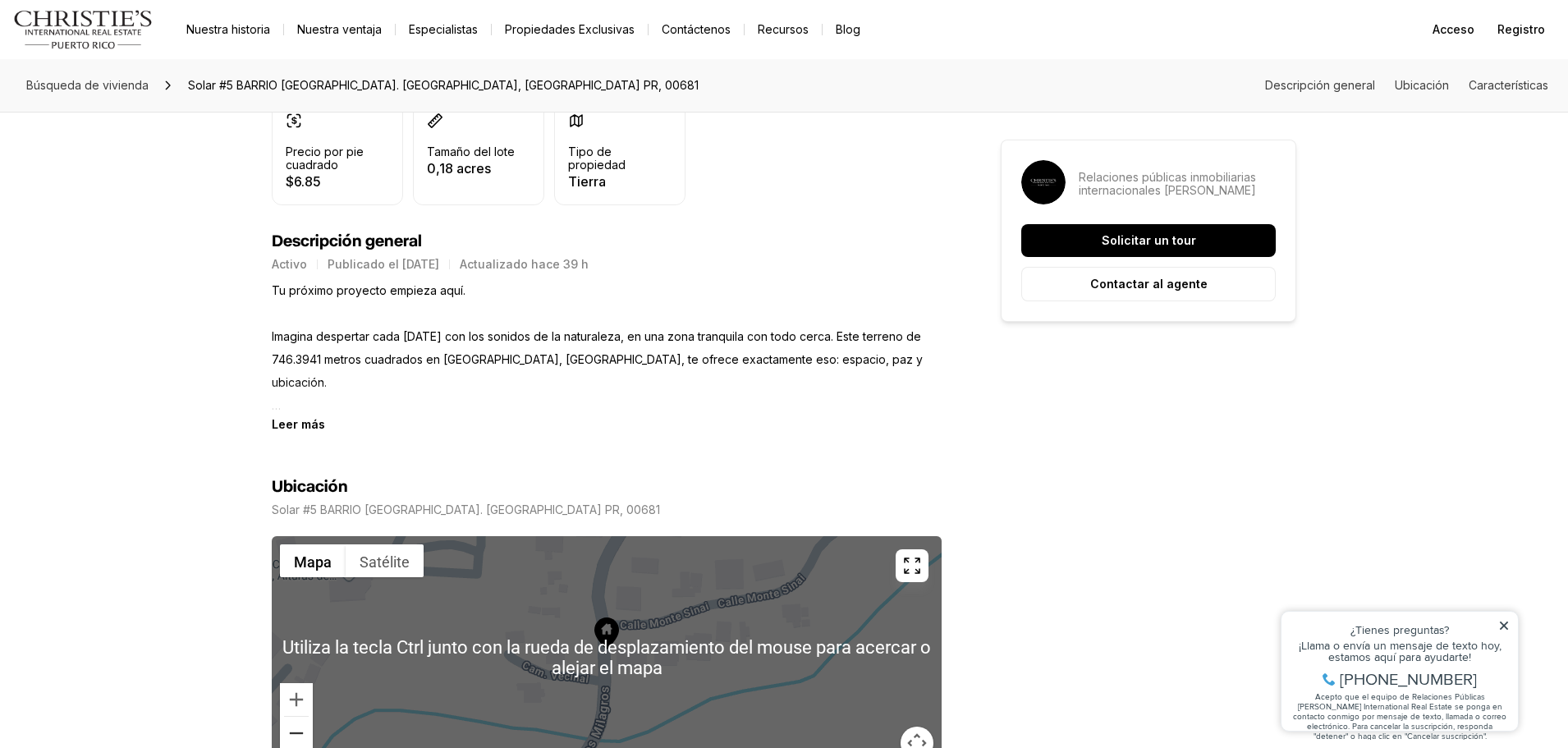
scroll to position [0, 0]
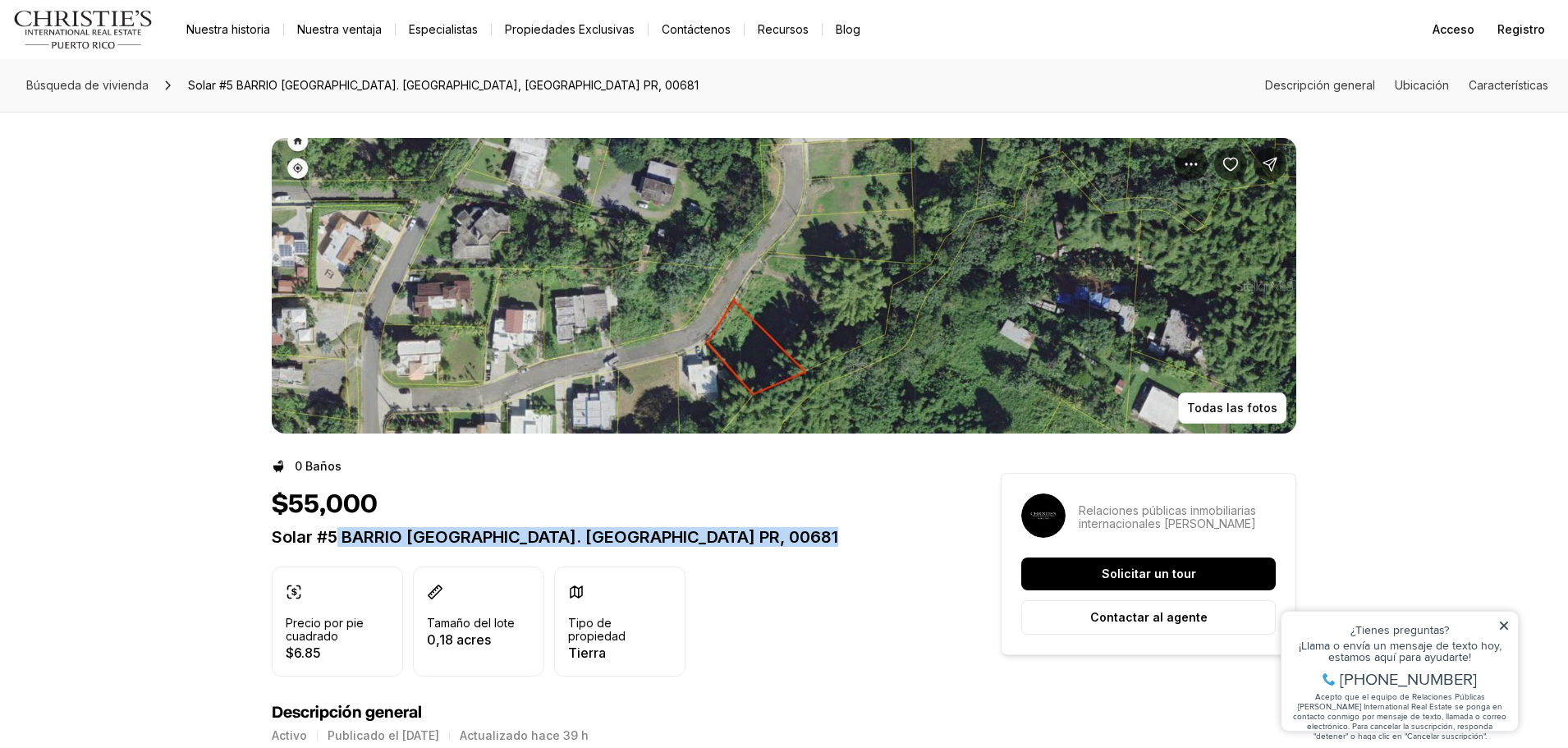
drag, startPoint x: 339, startPoint y: 536, endPoint x: 853, endPoint y: 524, distance: 514.1
click at [853, 524] on div "$55,000 Solar #5 BARRIO [GEOGRAPHIC_DATA]. [GEOGRAPHIC_DATA] PR, 00681" at bounding box center [607, 518] width 670 height 57
copy font "BARRIO [GEOGRAPHIC_DATA]. [GEOGRAPHIC_DATA] PR, 00681"
